Goal: Task Accomplishment & Management: Use online tool/utility

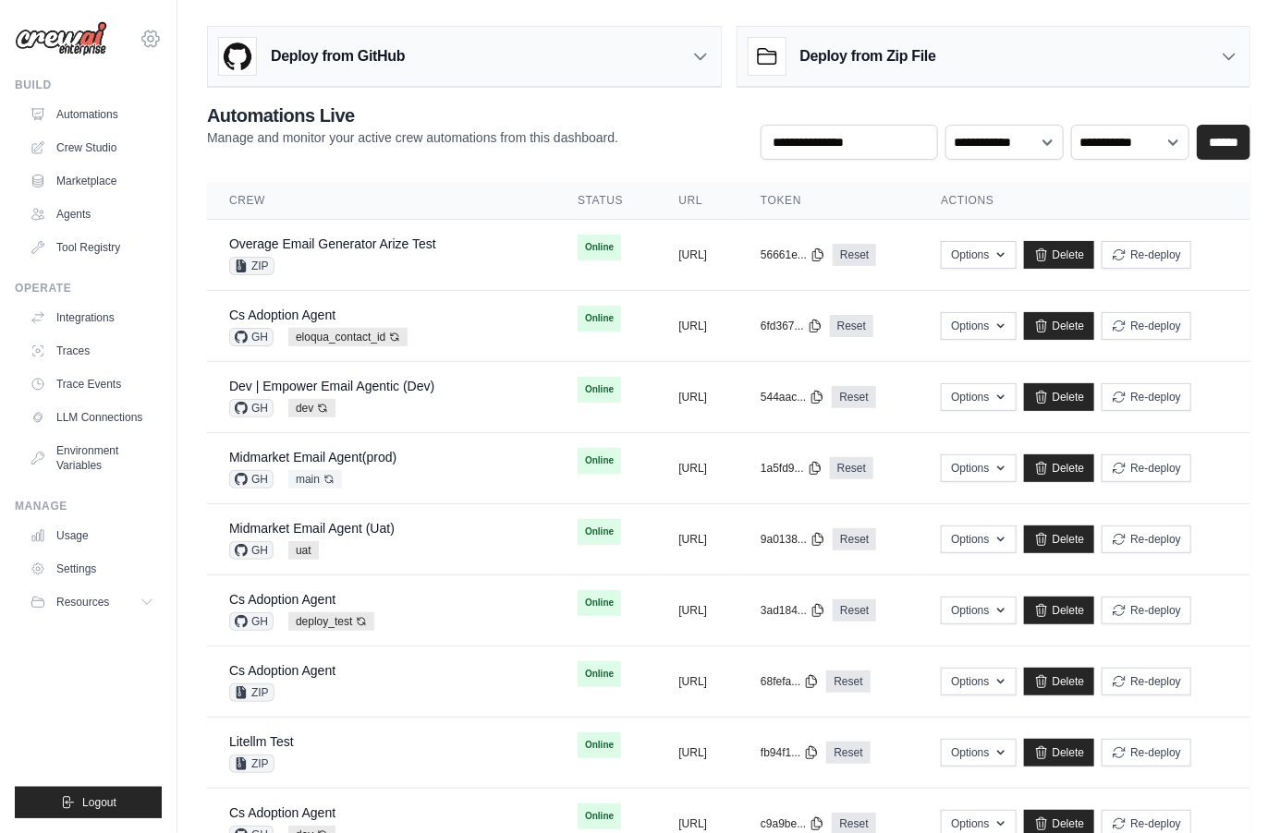
click at [145, 43] on icon at bounding box center [151, 39] width 22 height 22
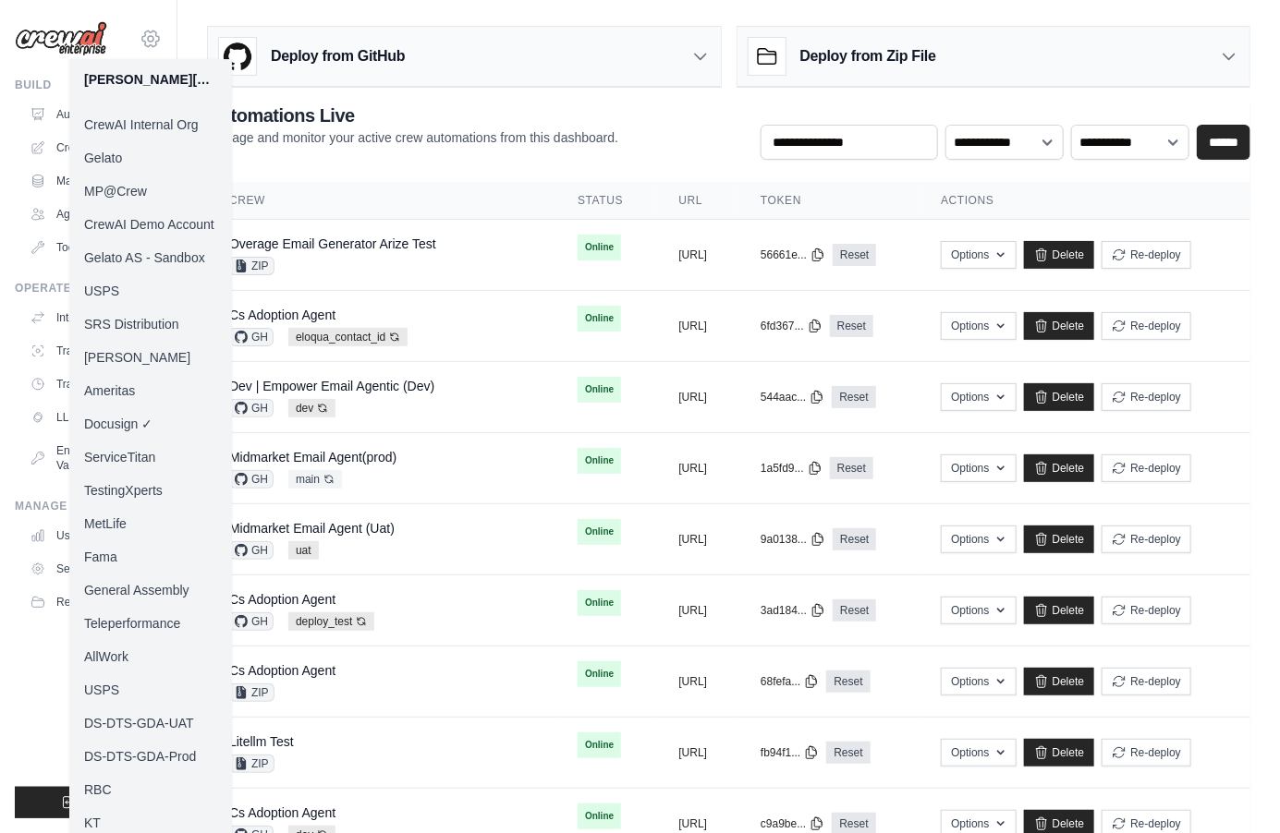
click at [145, 43] on icon at bounding box center [151, 39] width 22 height 22
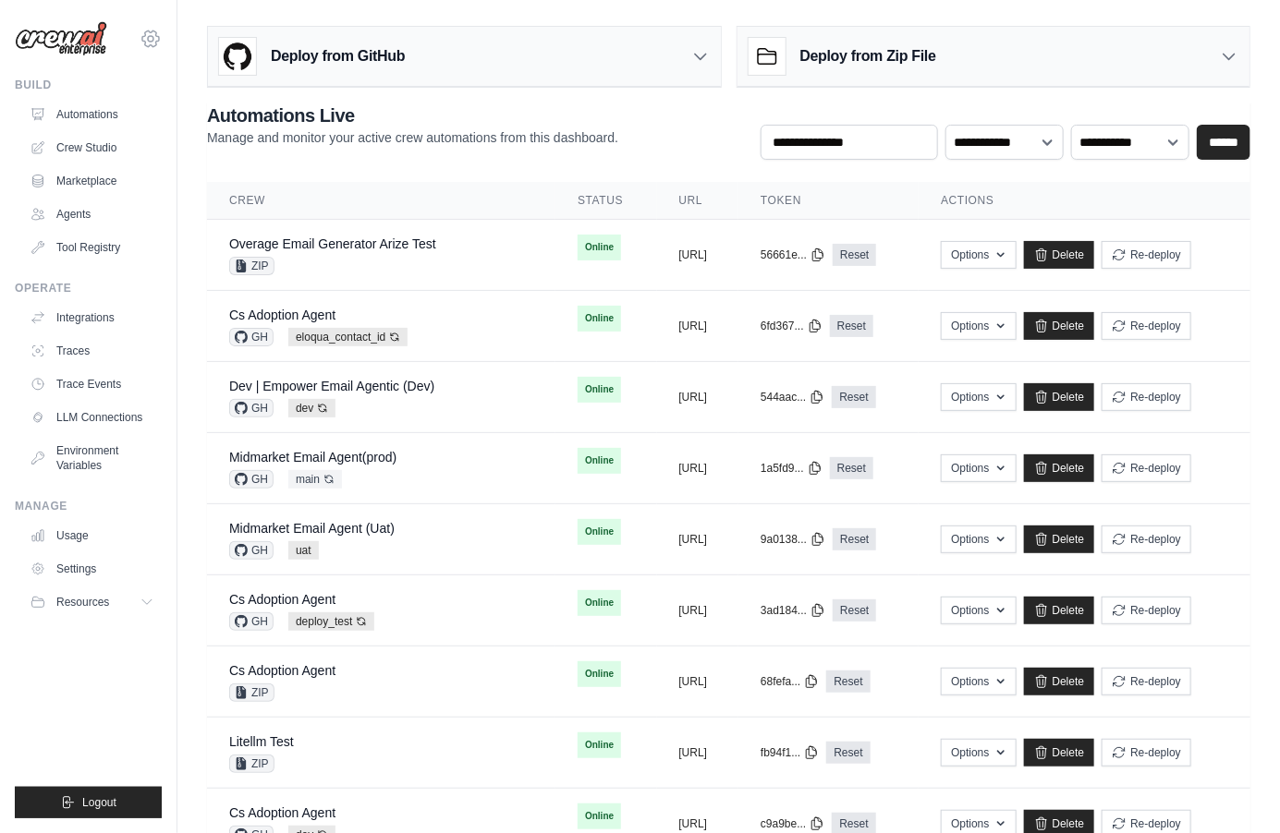
click at [145, 43] on icon at bounding box center [151, 39] width 22 height 22
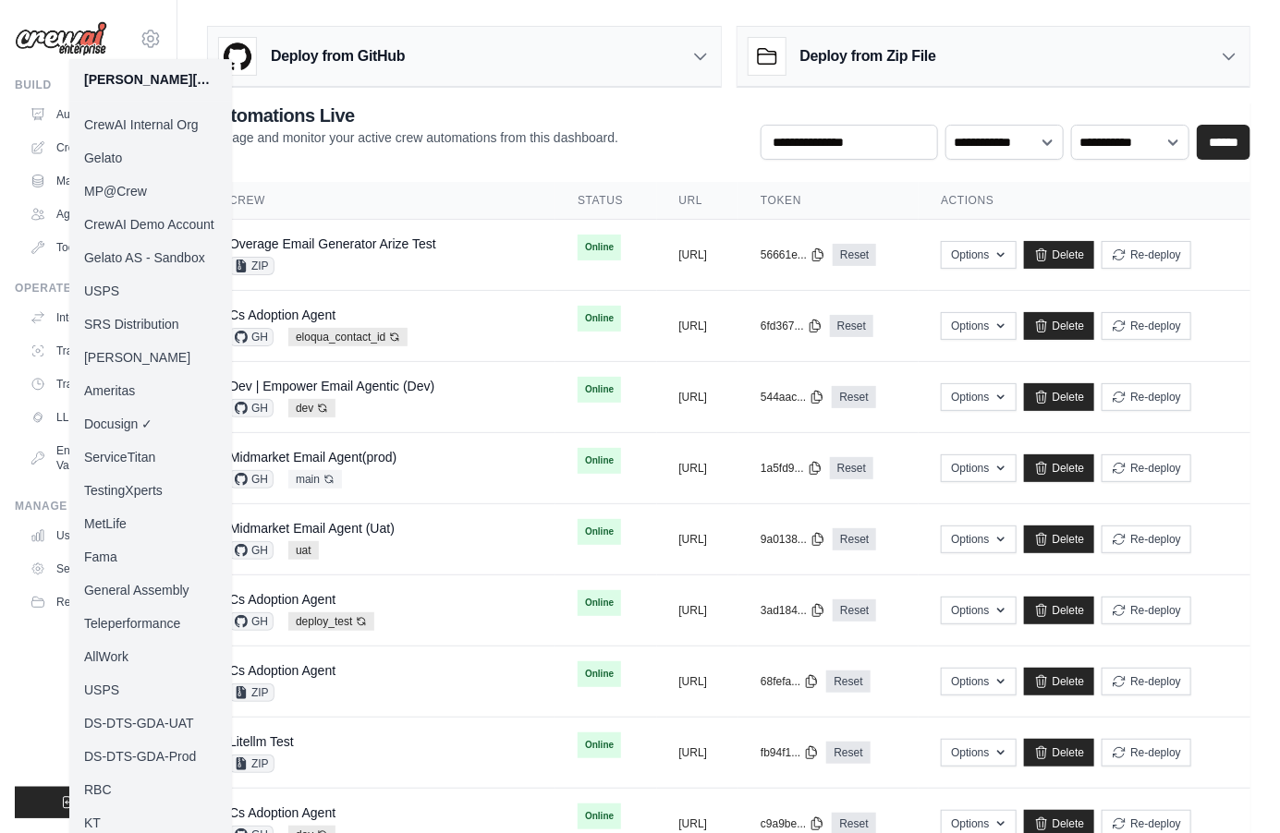
click at [123, 188] on link "MP@Crew" at bounding box center [150, 191] width 163 height 33
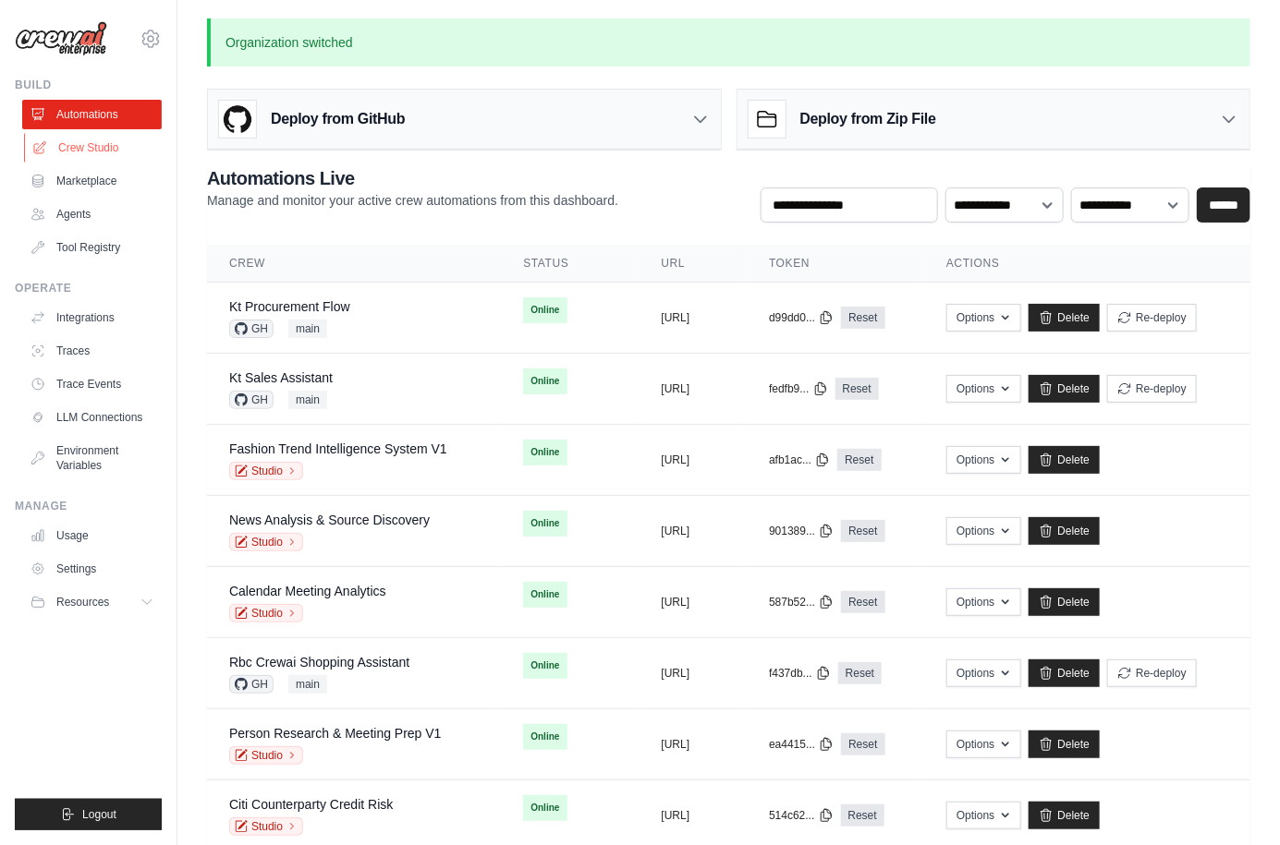
click at [93, 152] on link "Crew Studio" at bounding box center [94, 148] width 140 height 30
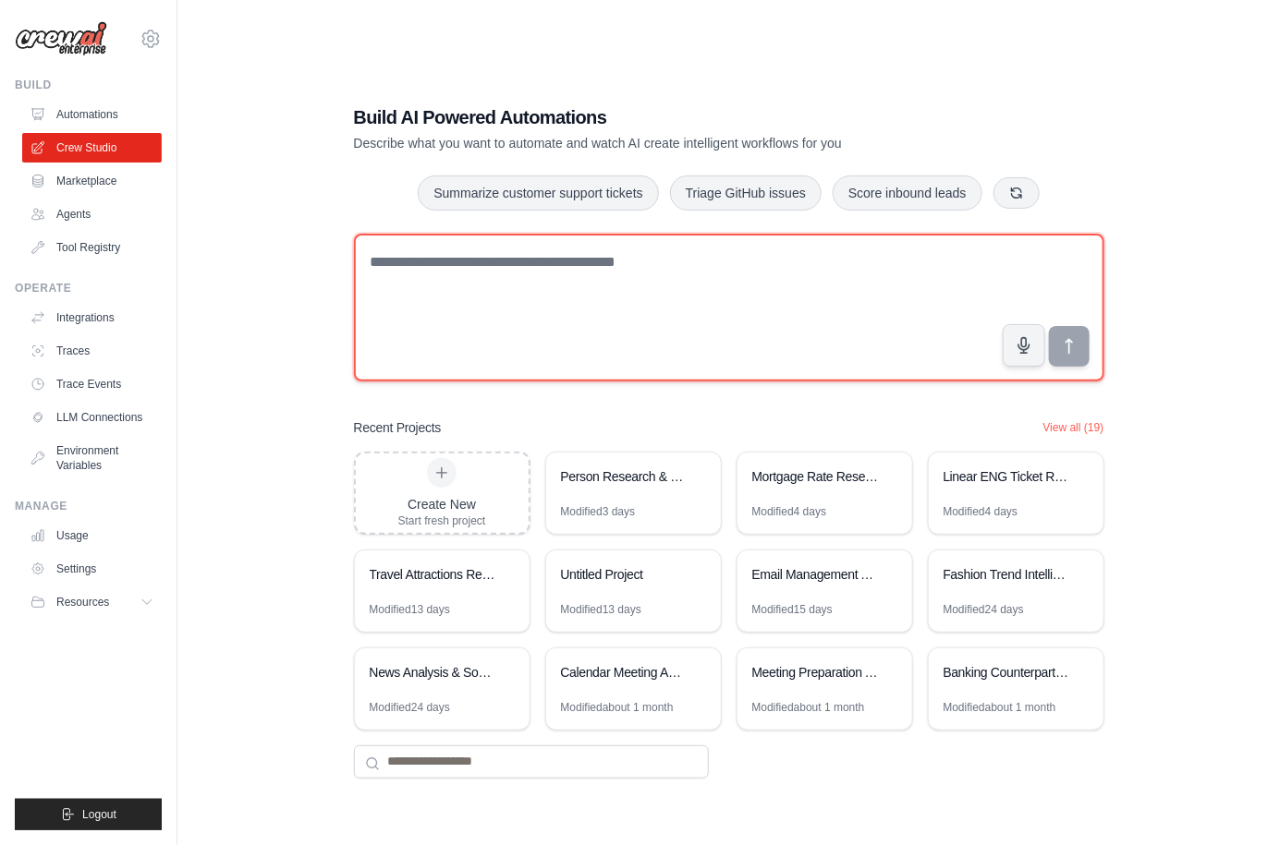
click at [489, 330] on textarea at bounding box center [729, 308] width 750 height 148
type textarea "**********"
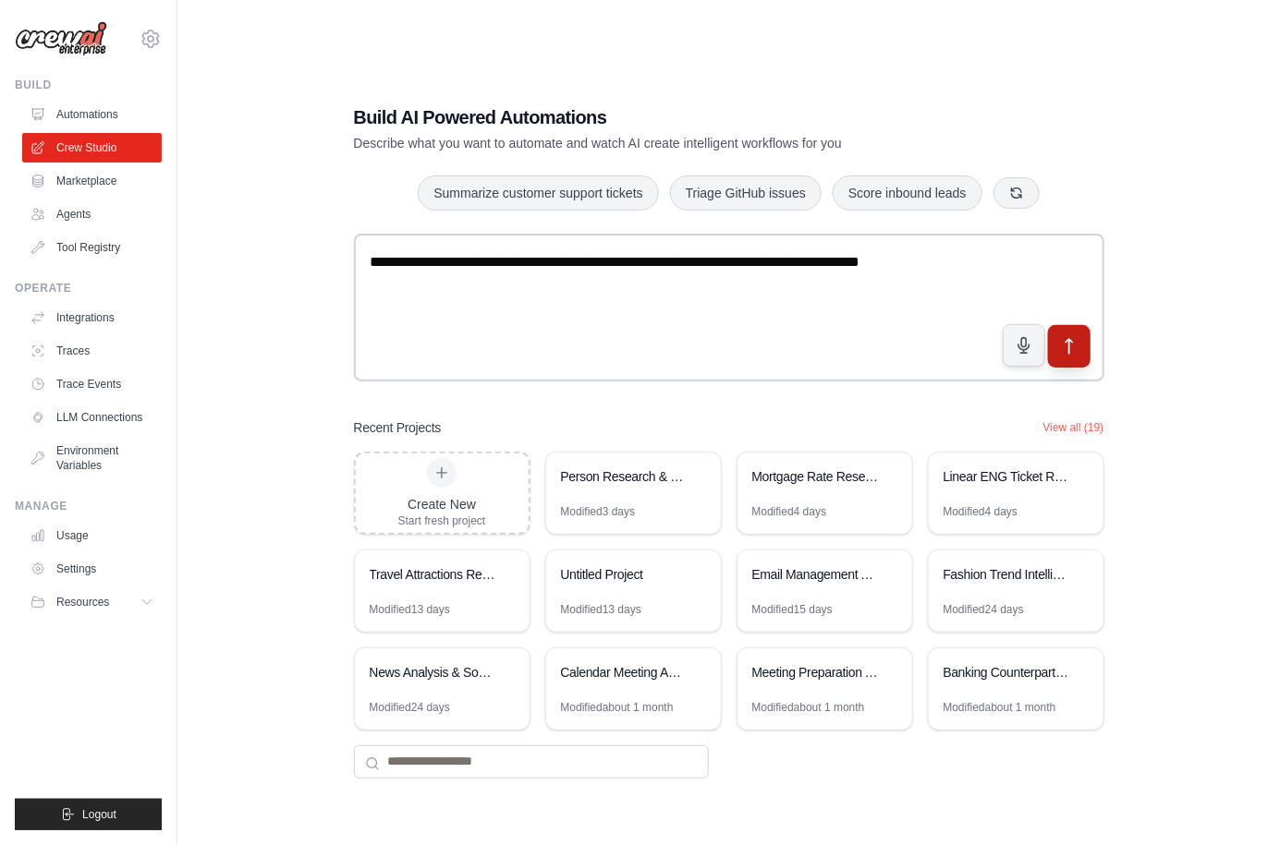
click at [1084, 348] on button "submit" at bounding box center [1068, 345] width 43 height 43
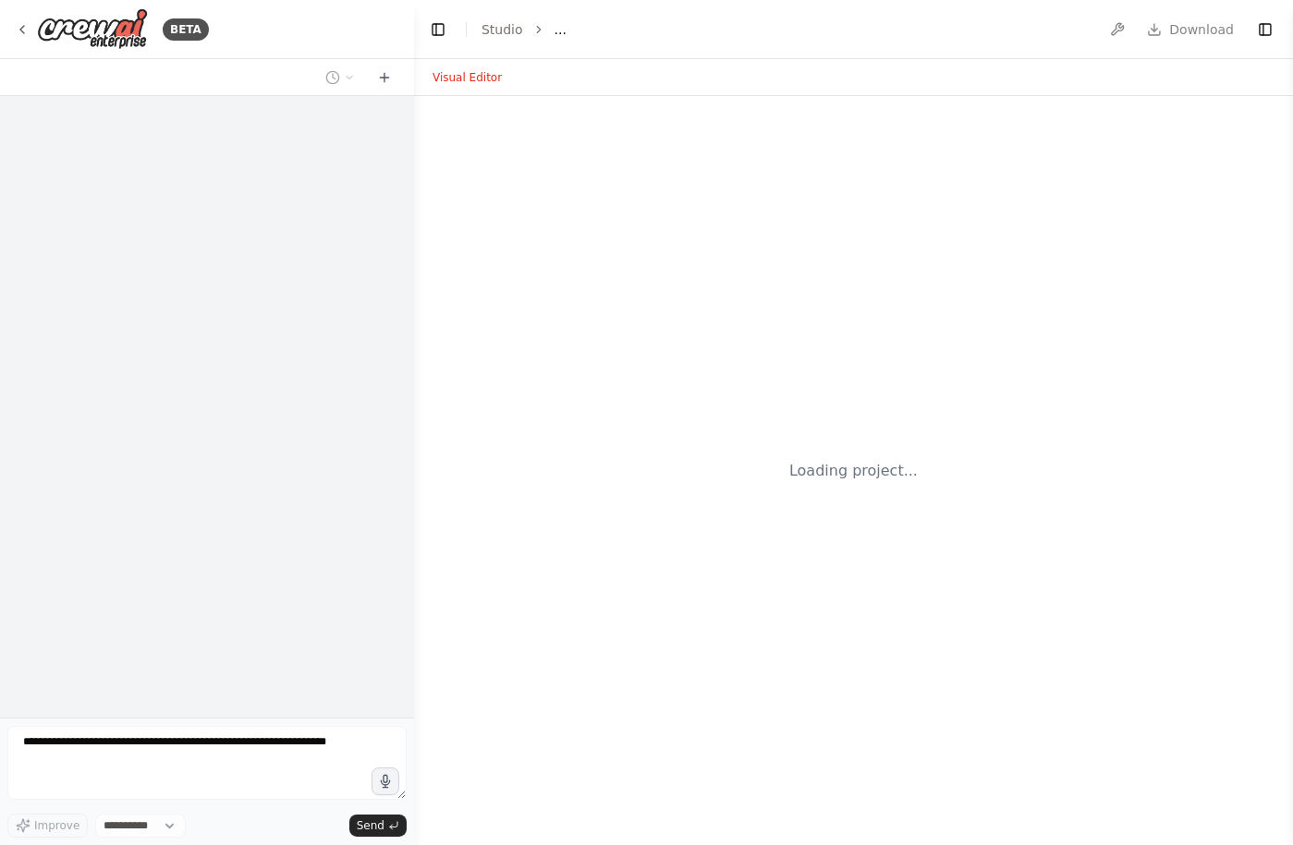
select select "****"
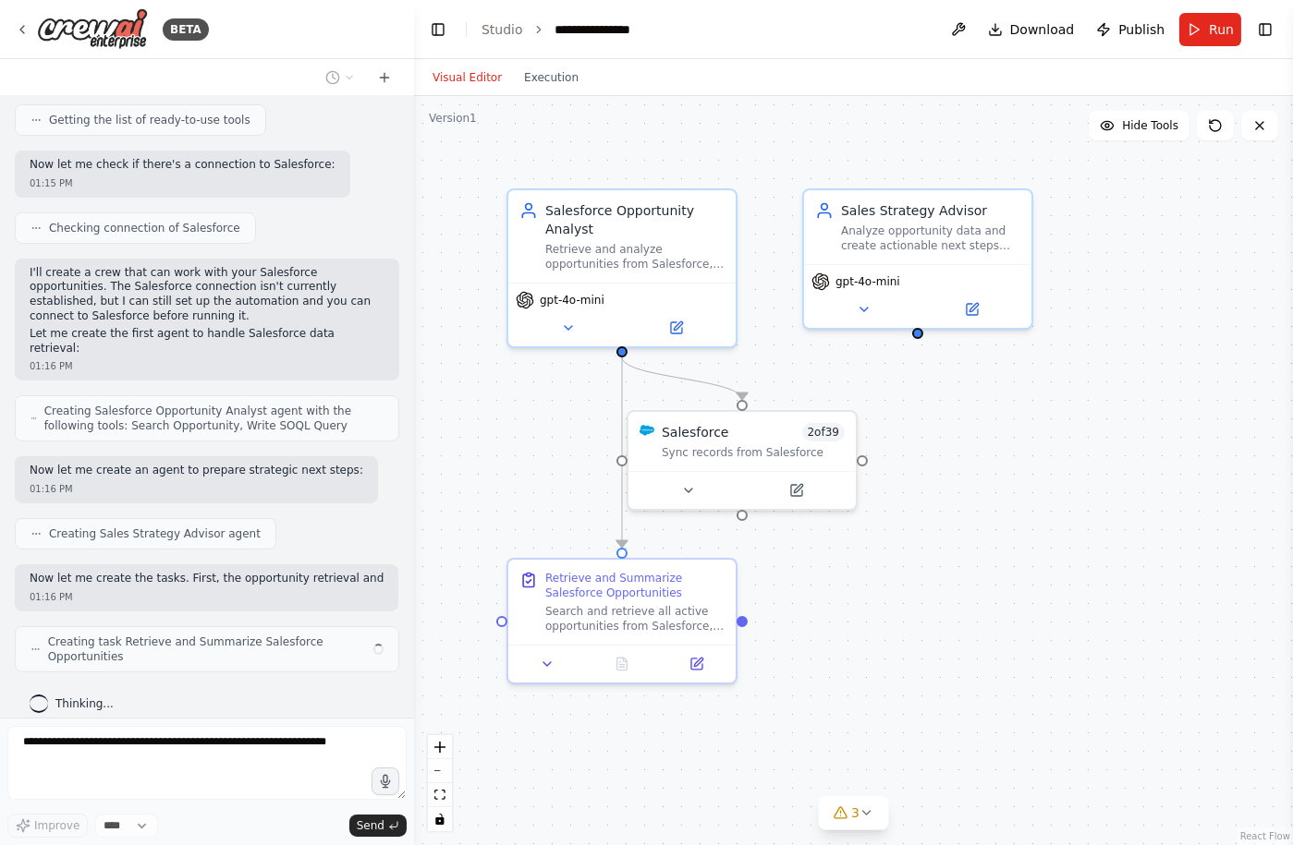
scroll to position [388, 0]
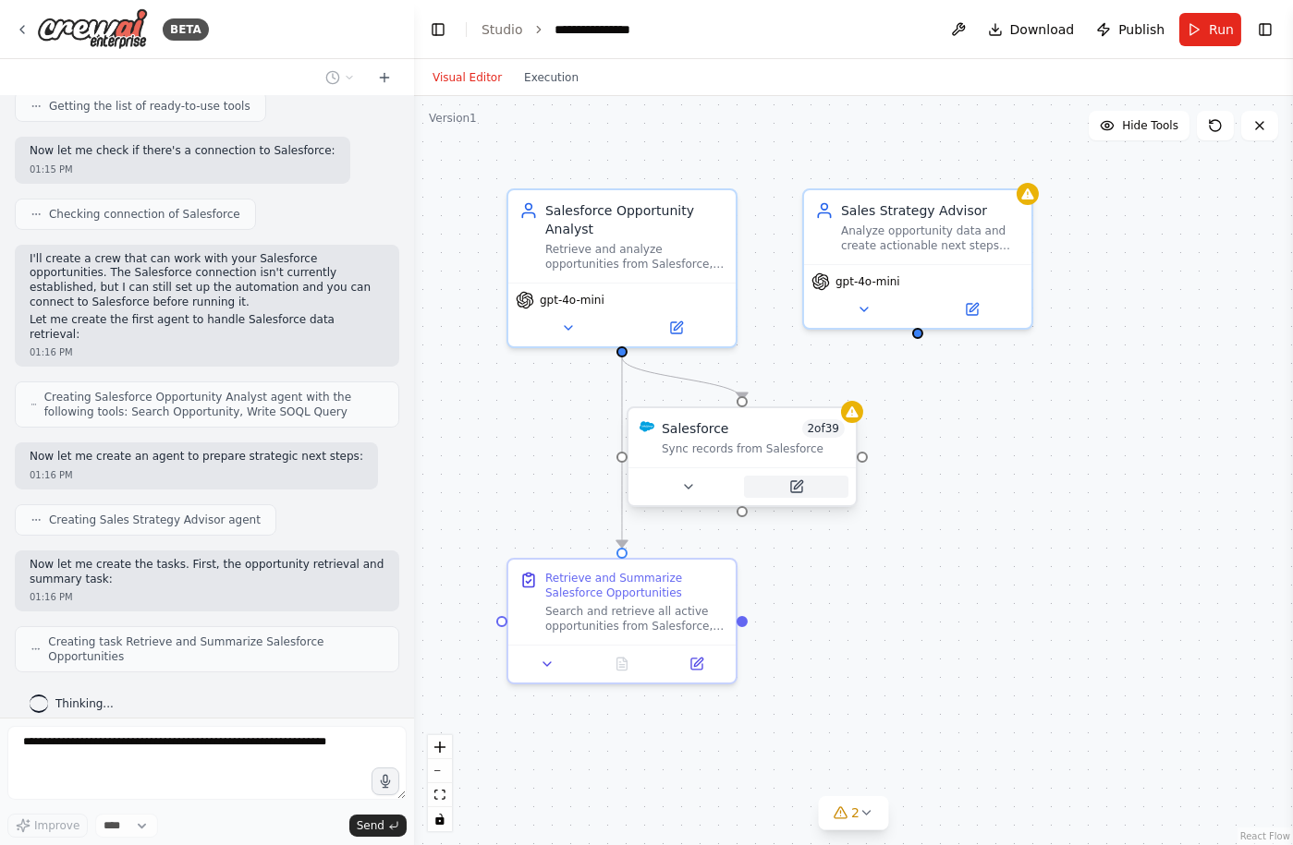
click at [799, 484] on icon at bounding box center [798, 484] width 8 height 8
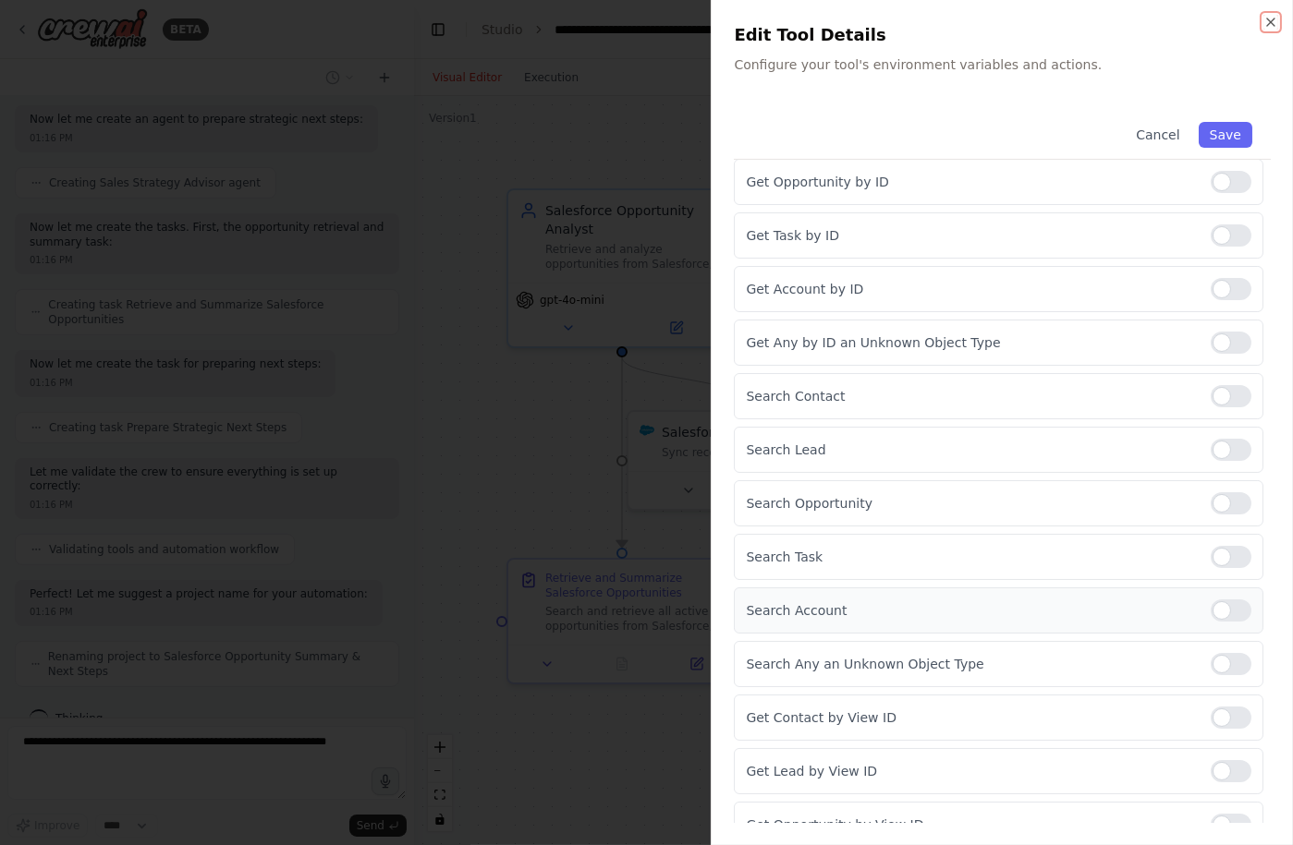
scroll to position [1005, 0]
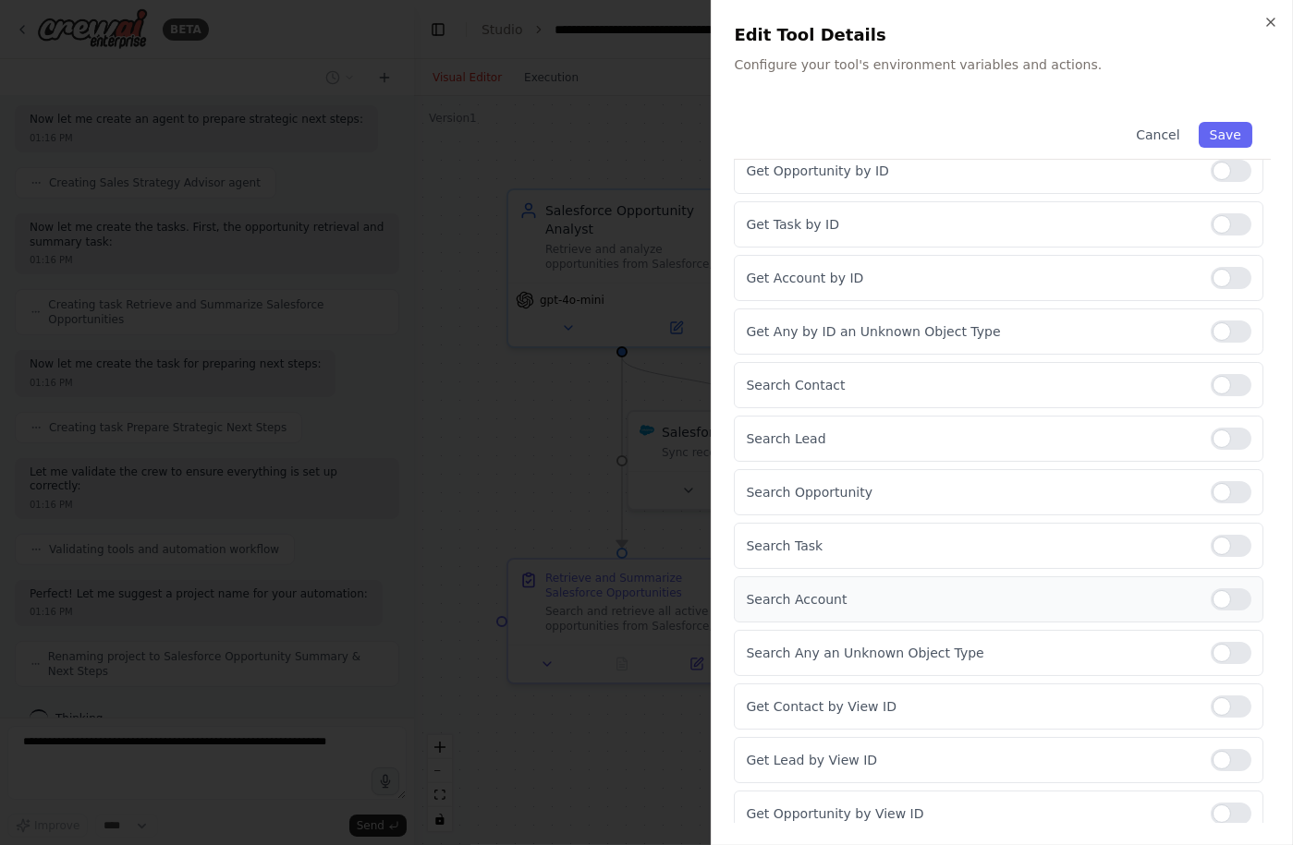
click at [1224, 595] on div at bounding box center [1230, 600] width 41 height 22
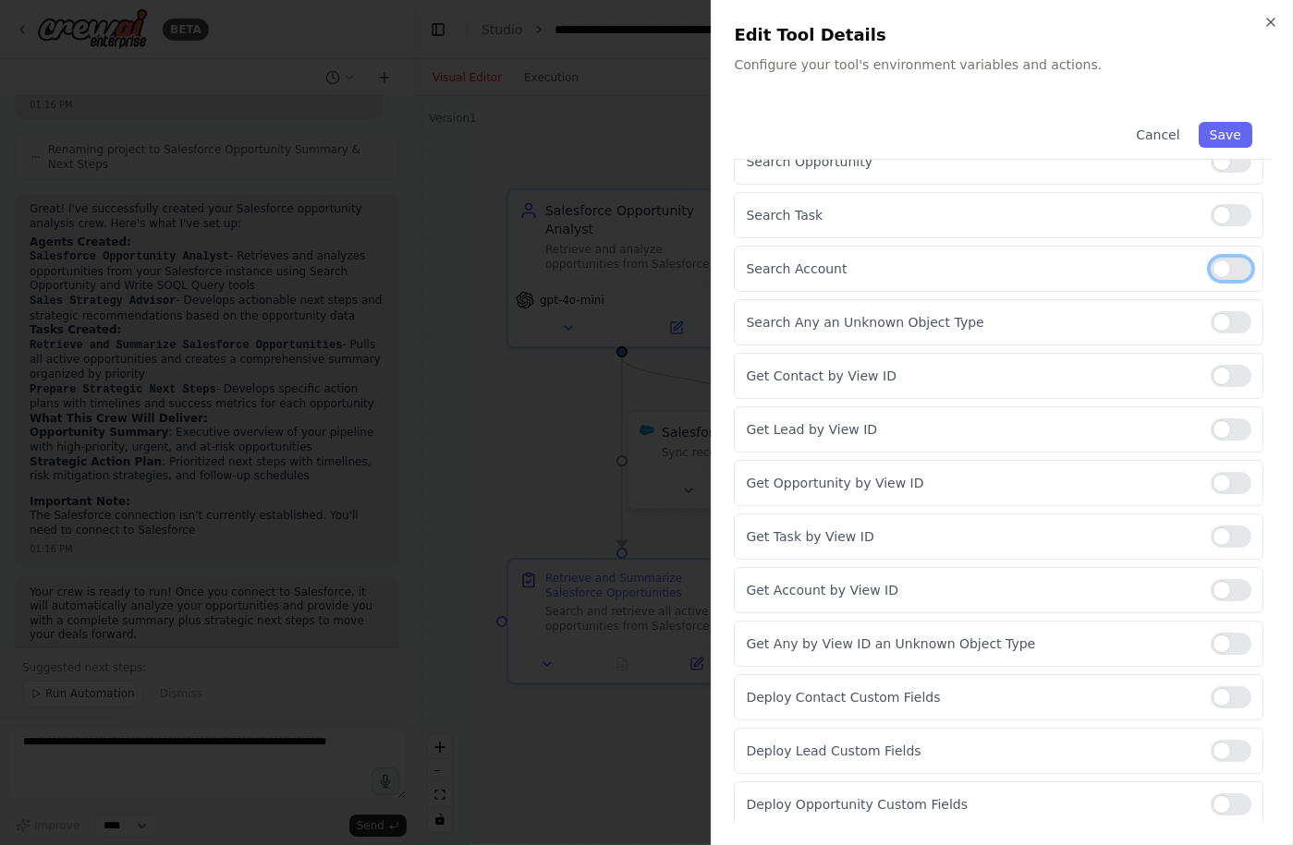
scroll to position [1247, 0]
click at [1210, 486] on div at bounding box center [1230, 483] width 41 height 22
click at [1222, 585] on div at bounding box center [1230, 590] width 41 height 22
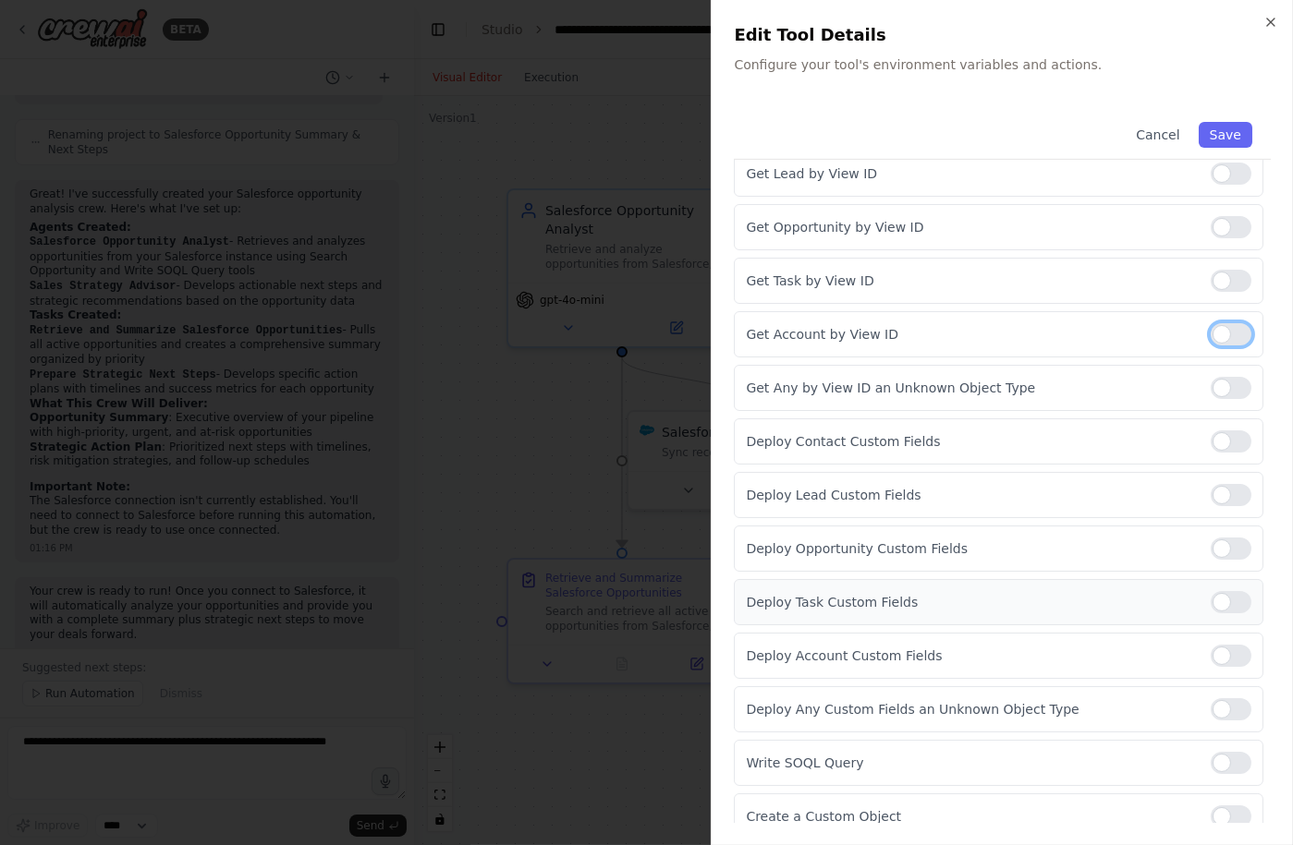
scroll to position [0, 0]
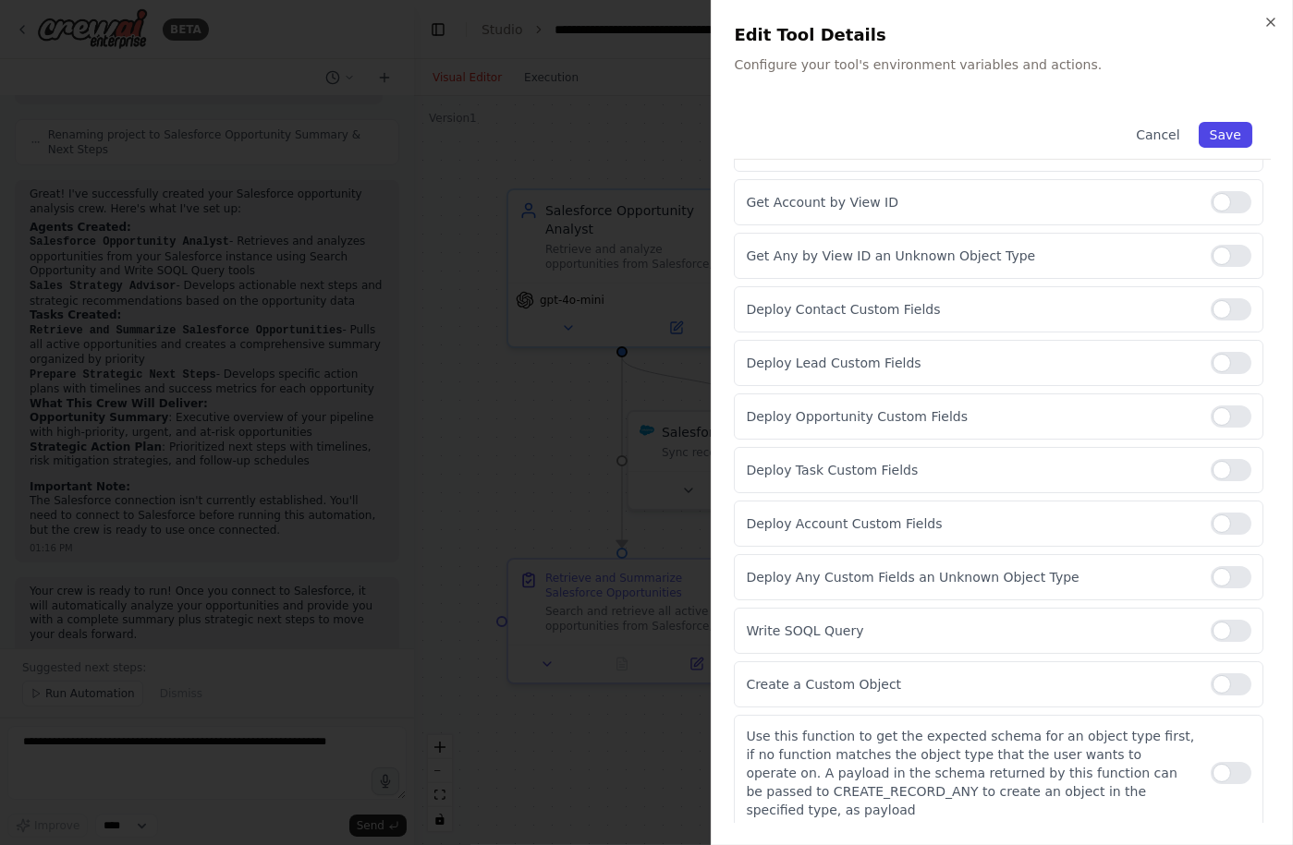
click at [1209, 134] on button "Save" at bounding box center [1225, 135] width 54 height 26
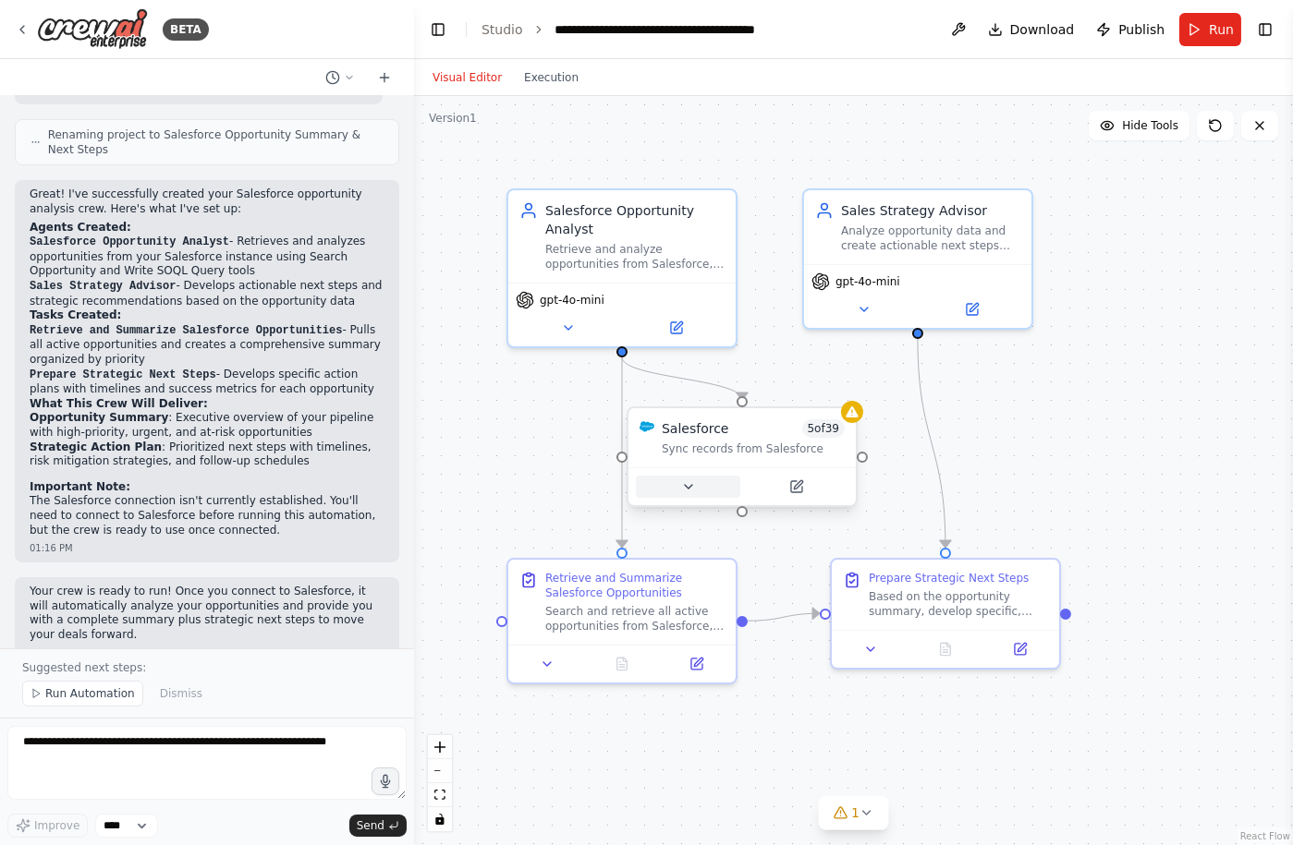
click at [685, 488] on icon at bounding box center [688, 487] width 15 height 15
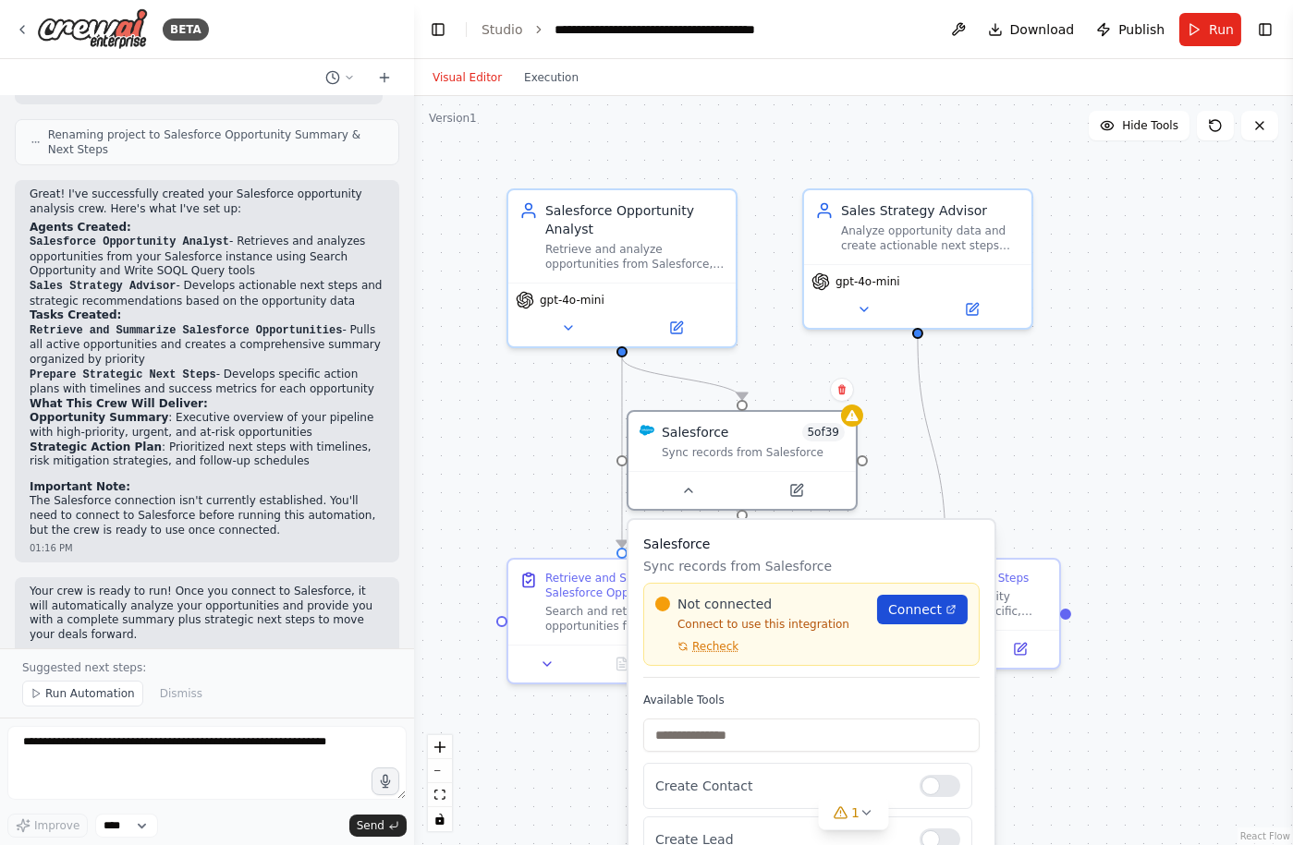
click at [894, 608] on span "Connect" at bounding box center [915, 610] width 54 height 18
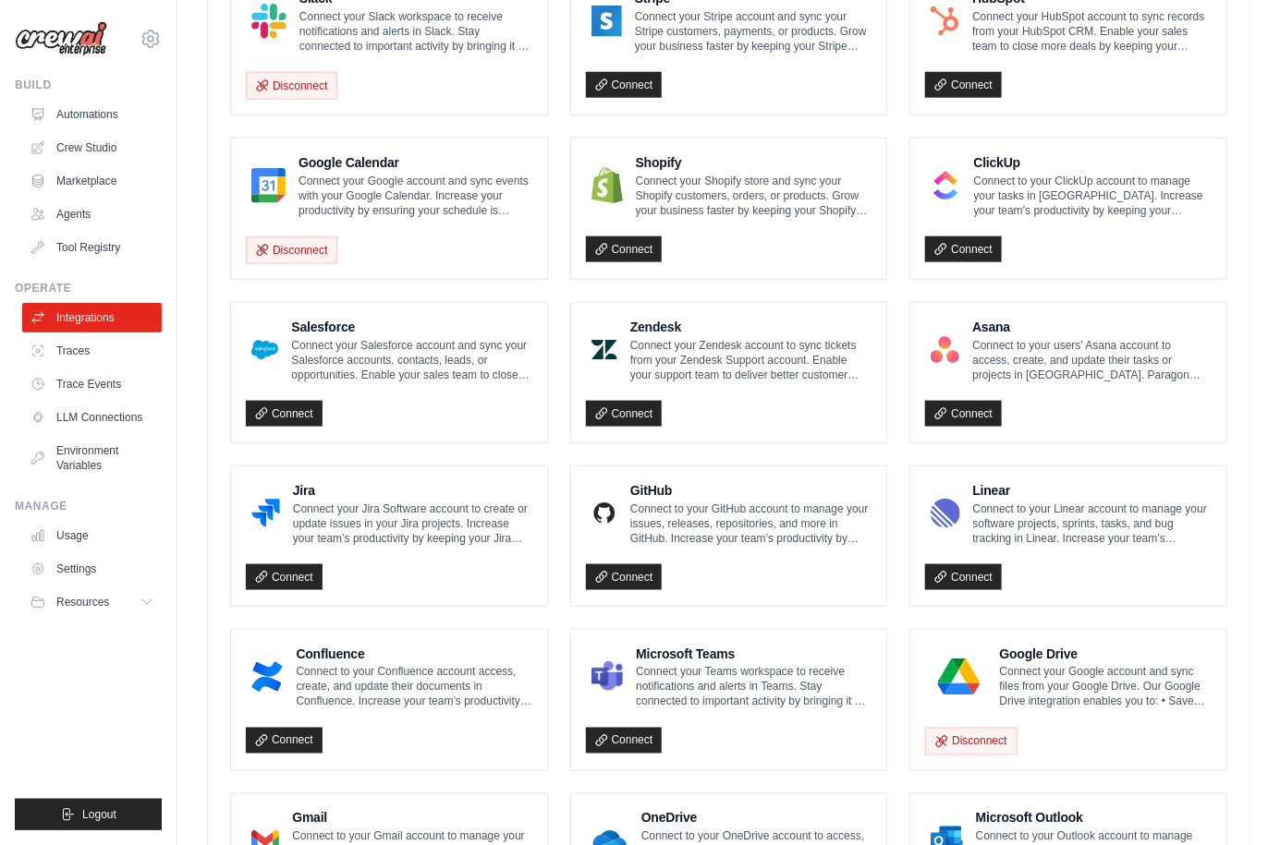
scroll to position [893, 0]
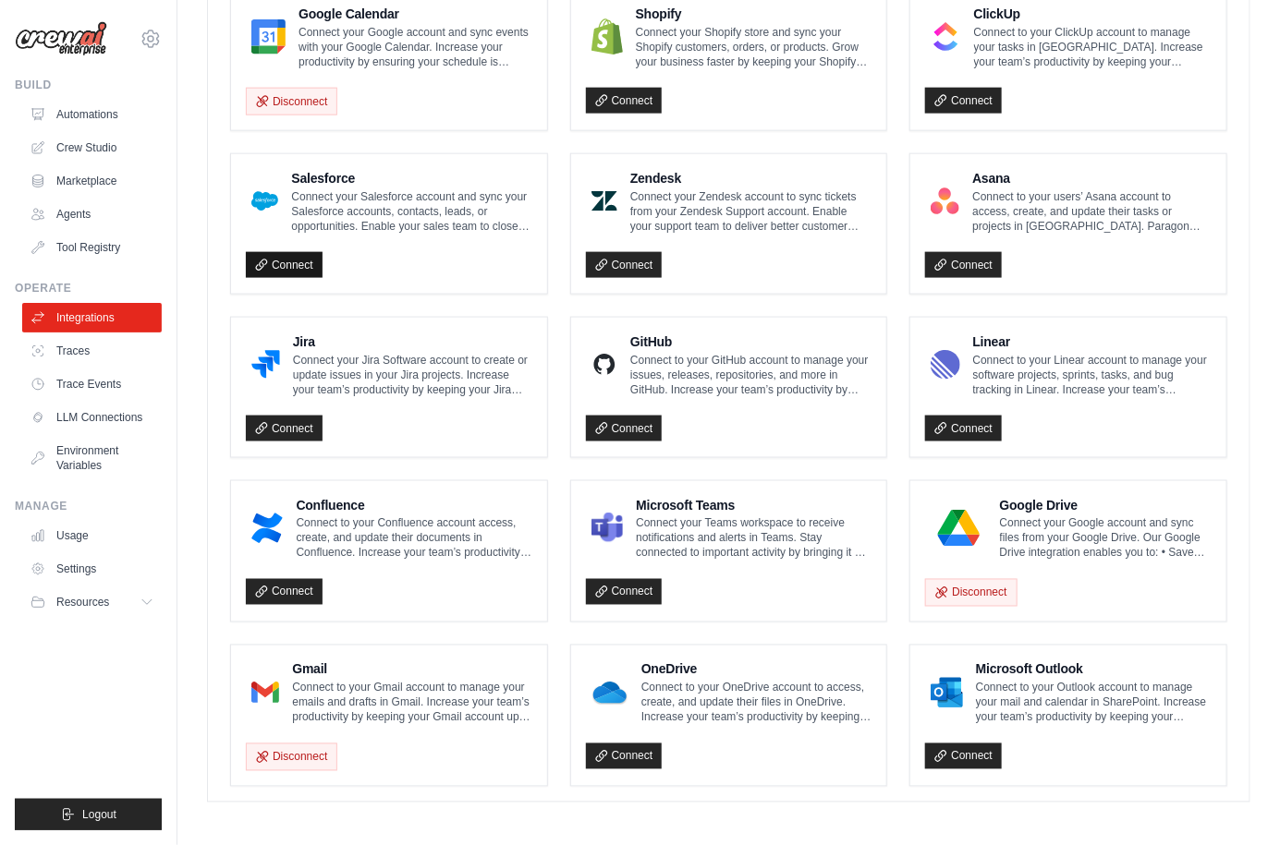
click at [271, 261] on link "Connect" at bounding box center [284, 265] width 77 height 26
click at [253, 255] on link "Connect" at bounding box center [284, 265] width 77 height 26
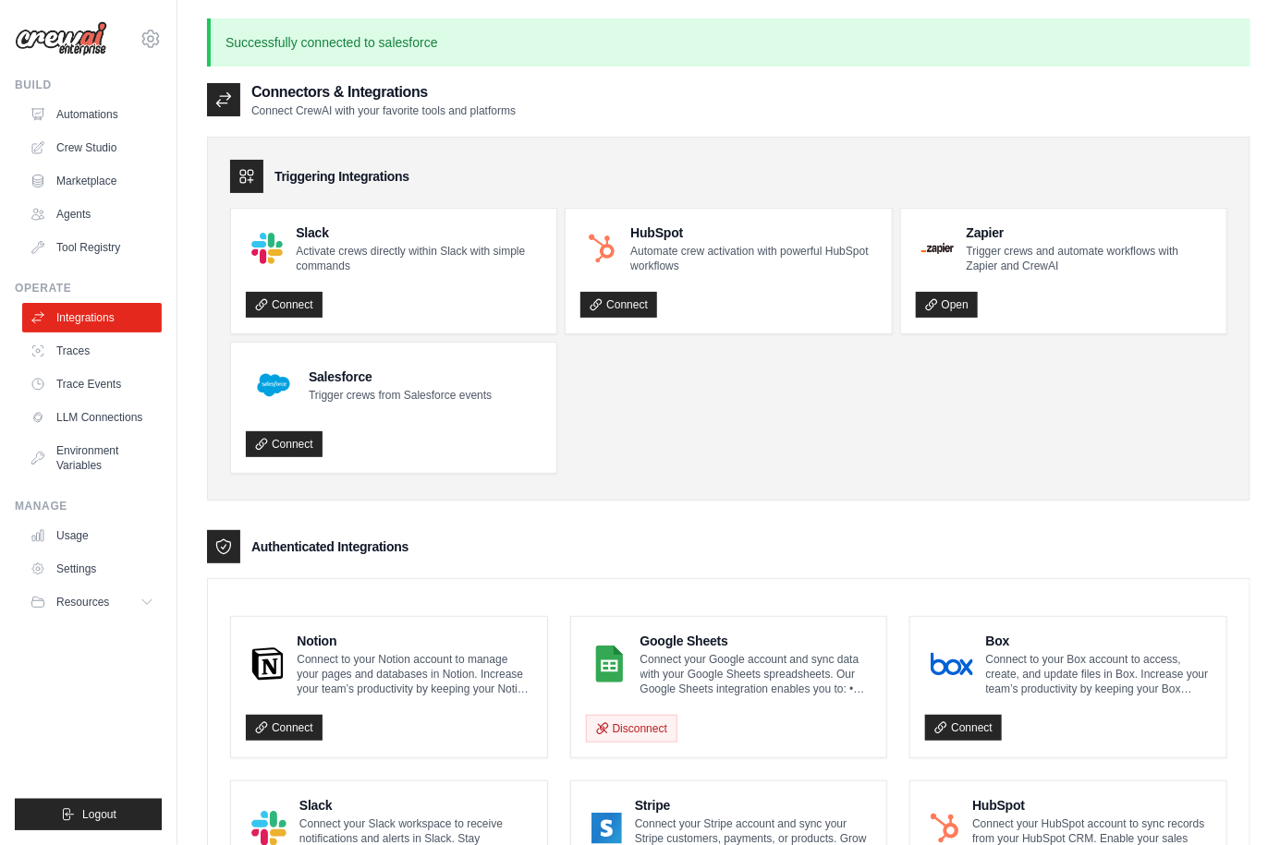
click at [667, 437] on ul "Slack Activate crews directly within Slack with simple commands Connect HubSpot…" at bounding box center [728, 341] width 997 height 266
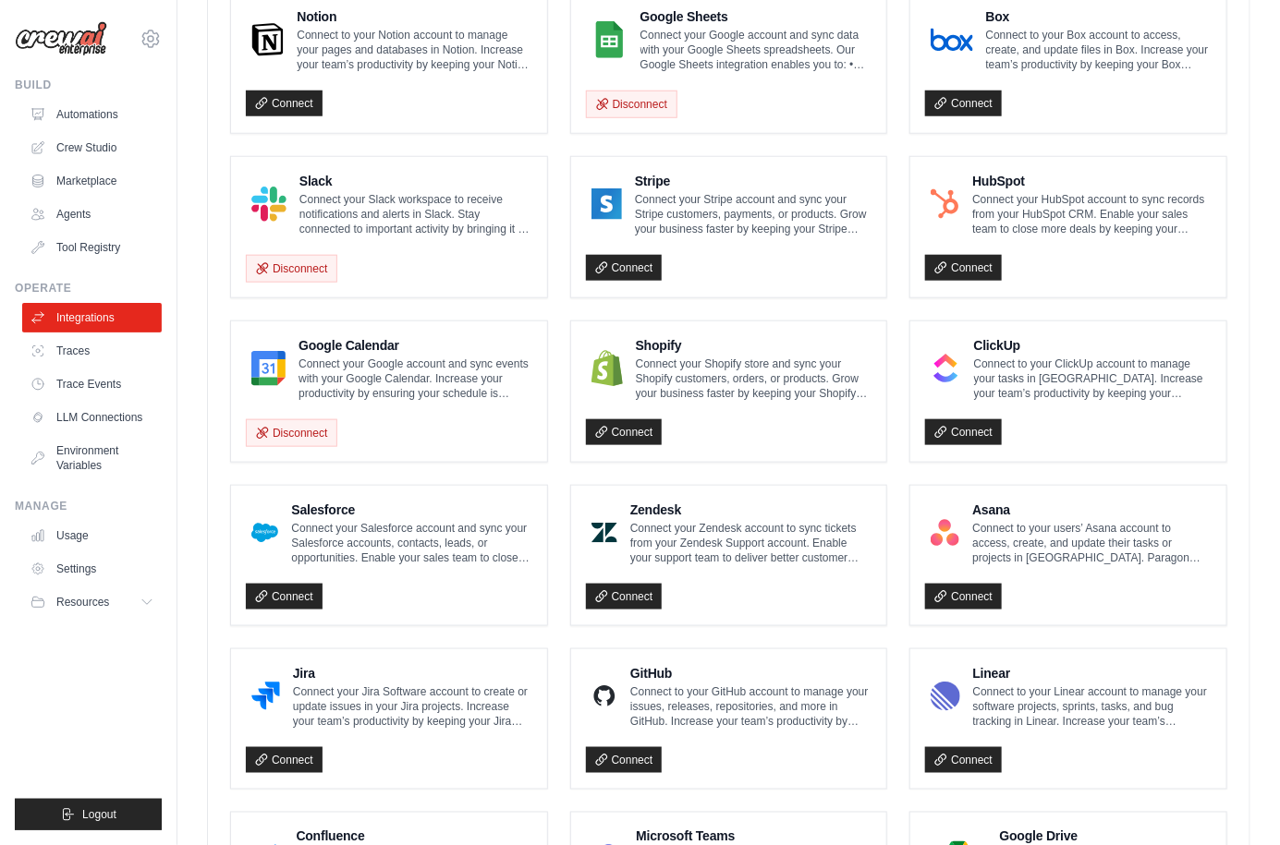
scroll to position [956, 0]
